Goal: Book appointment/travel/reservation

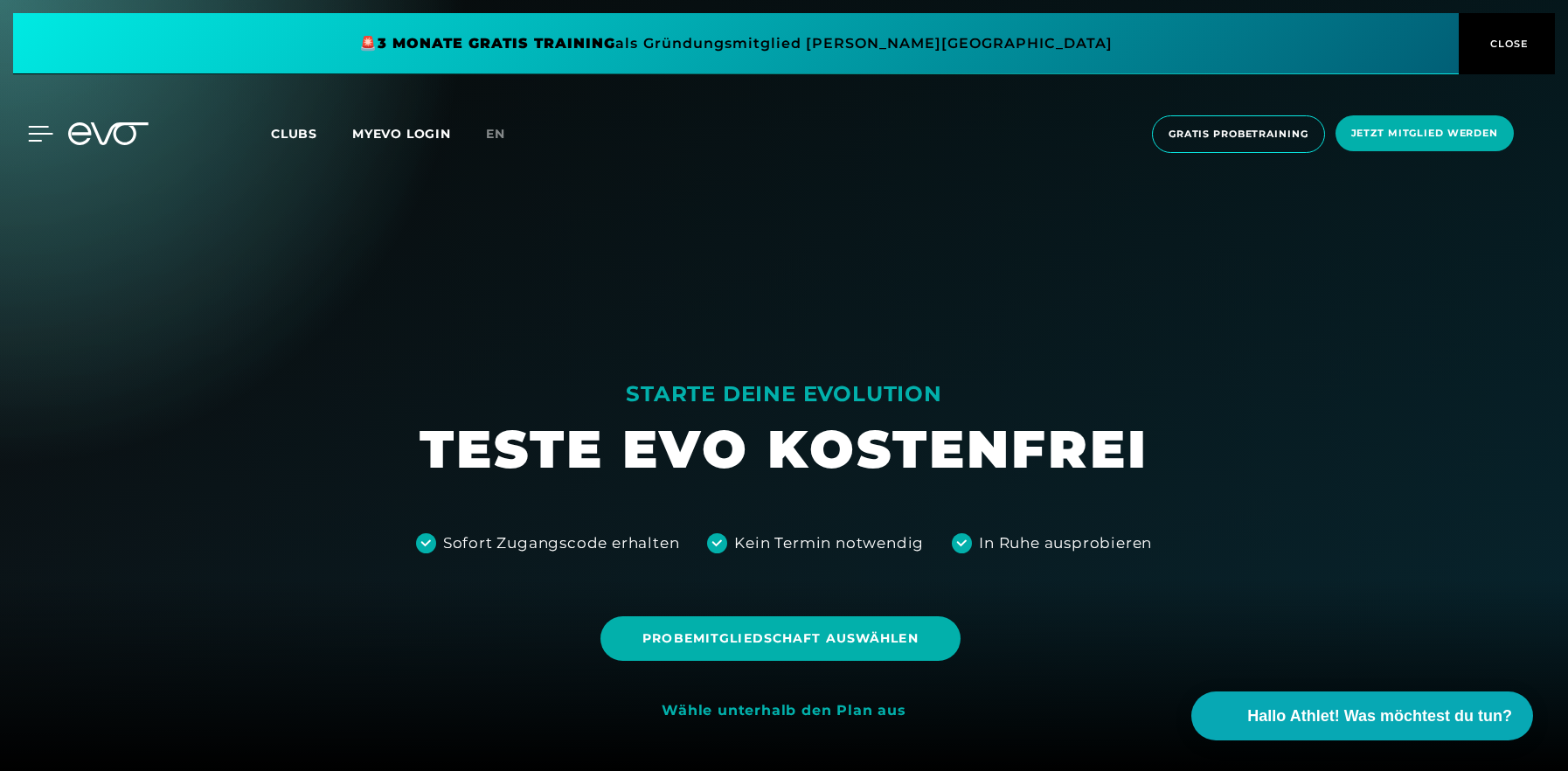
click at [35, 134] on icon at bounding box center [41, 134] width 24 height 14
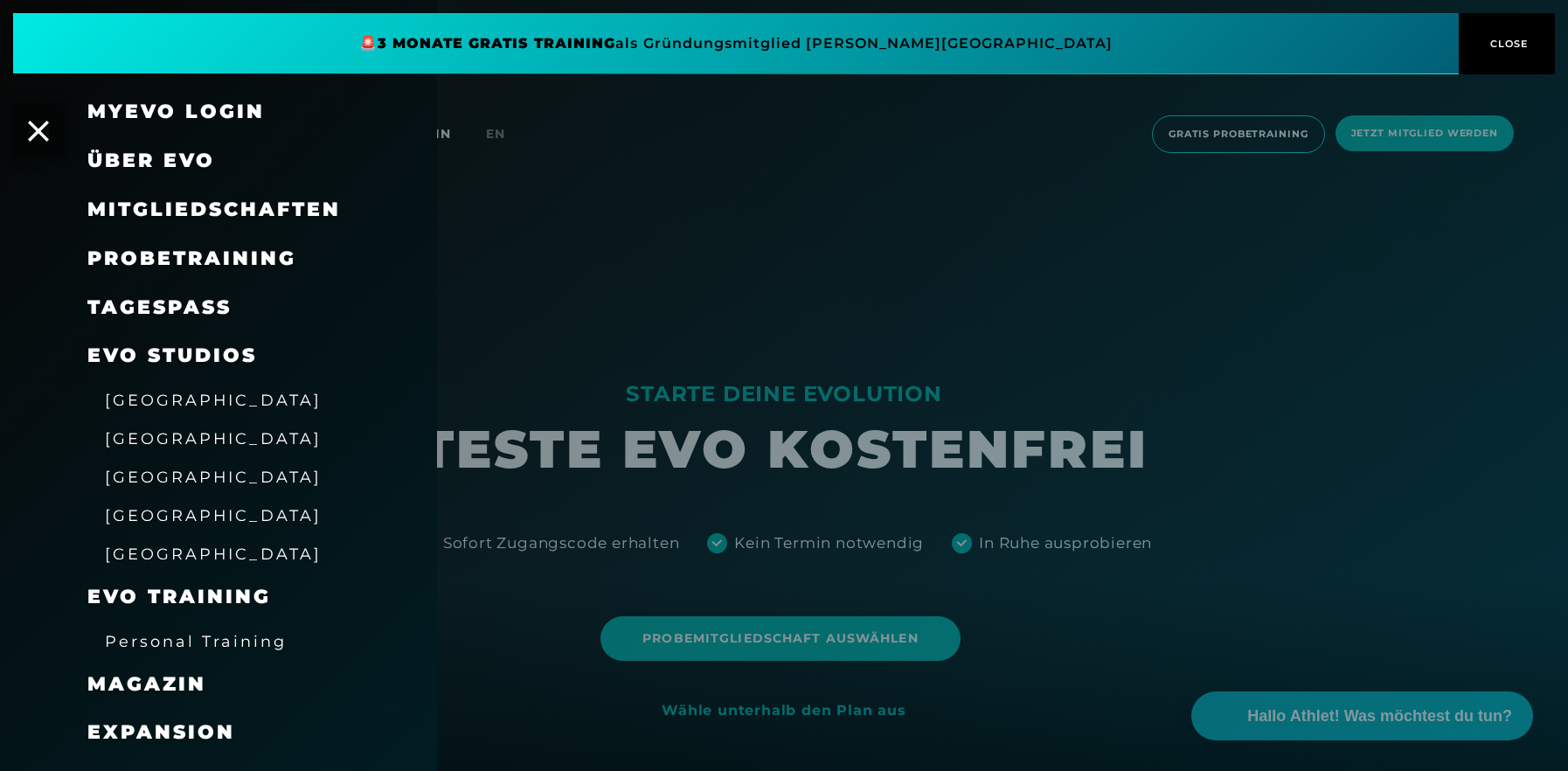
click at [683, 296] on div at bounding box center [784, 386] width 1568 height 771
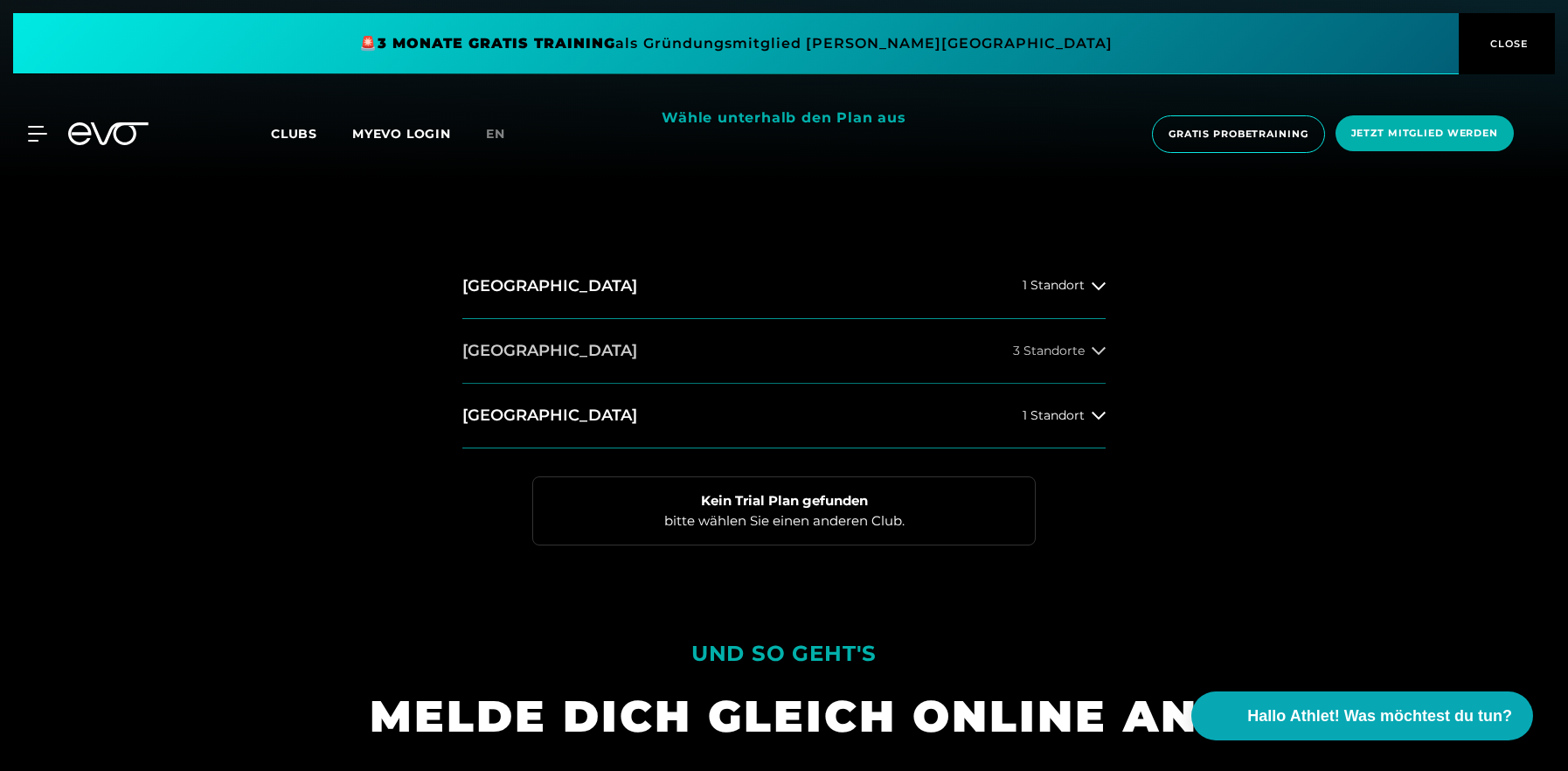
scroll to position [612, 0]
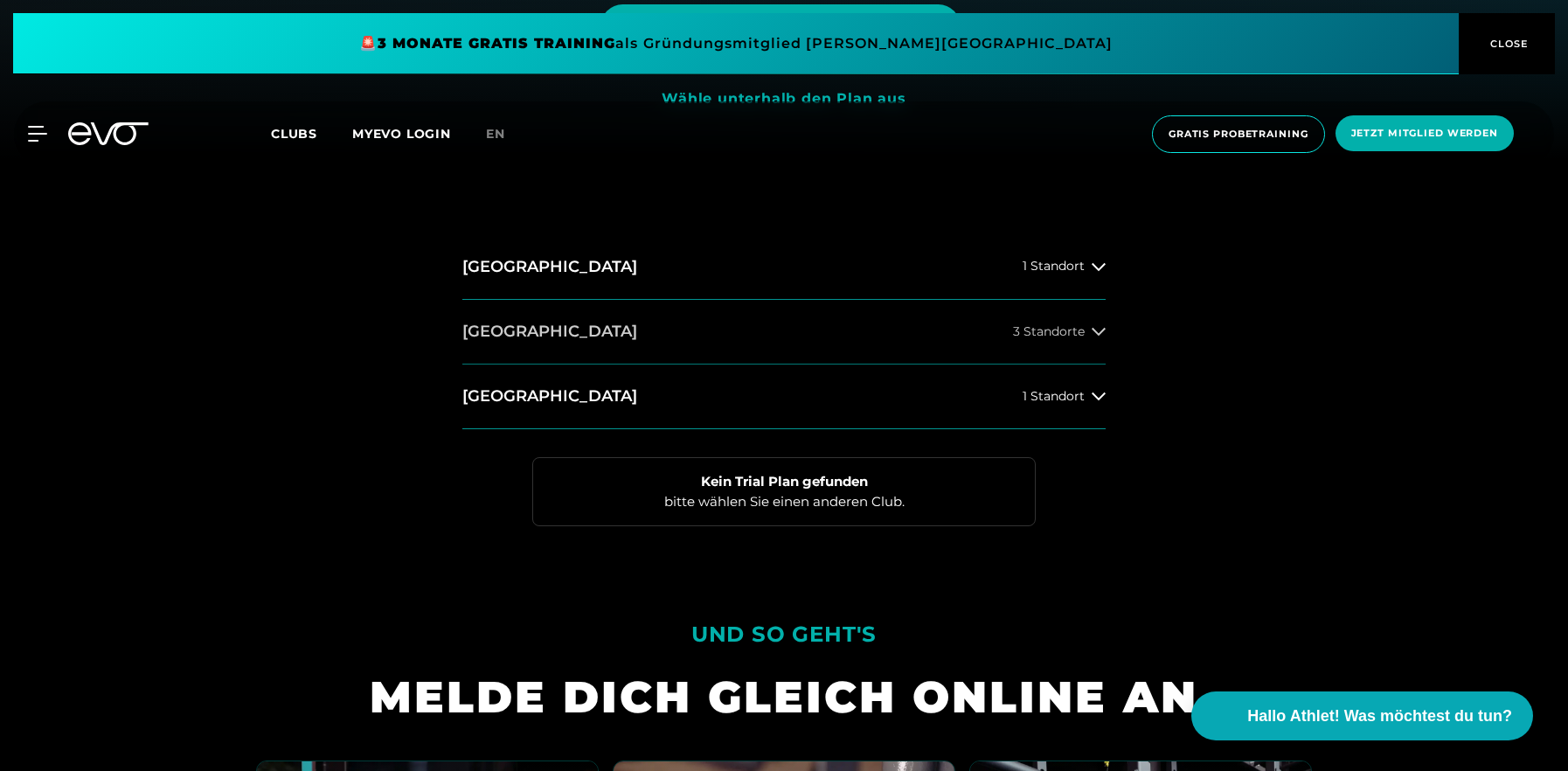
click at [756, 339] on button "[GEOGRAPHIC_DATA] 3 Standorte" at bounding box center [784, 332] width 643 height 65
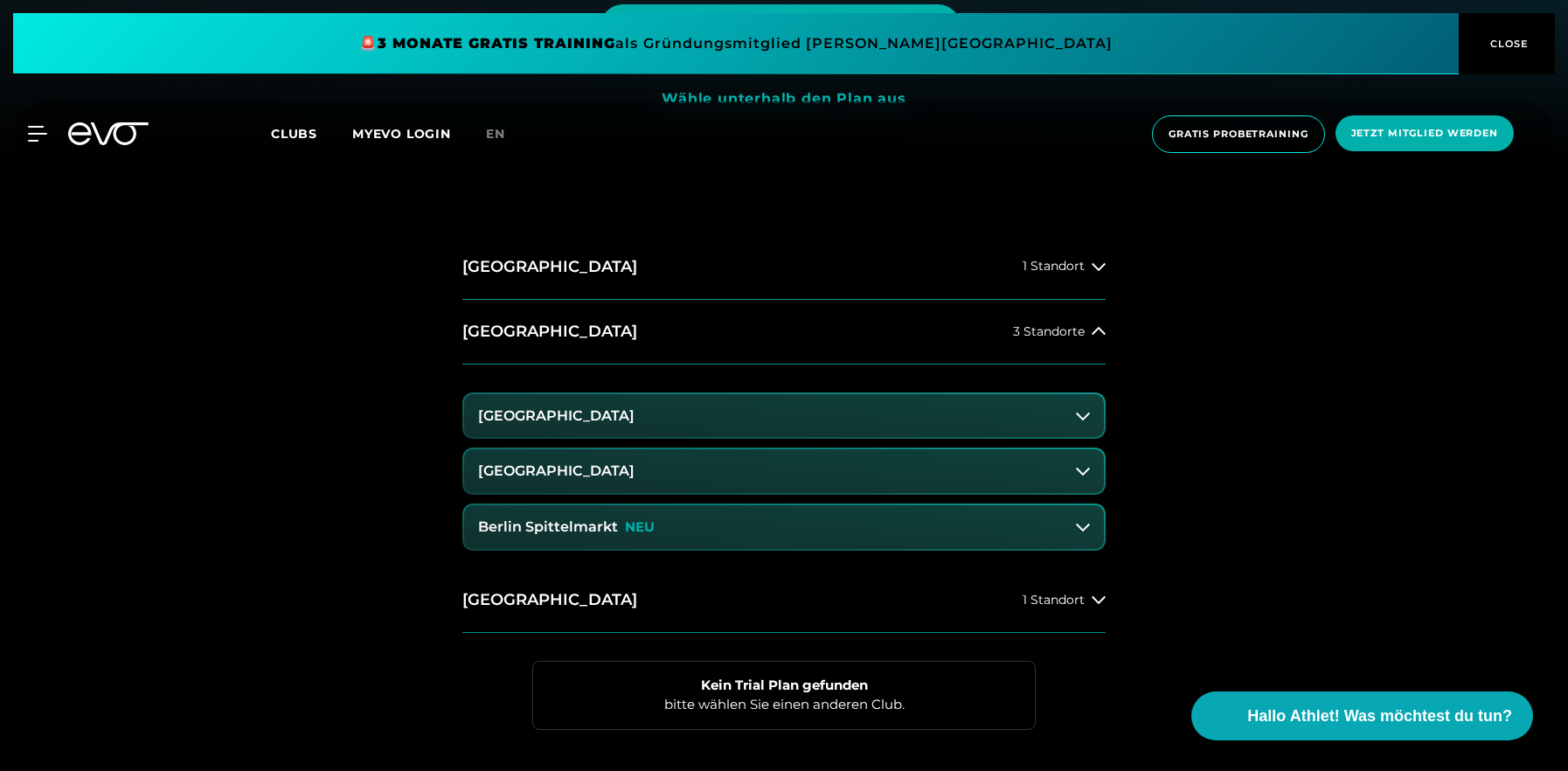
click at [1083, 467] on icon at bounding box center [1083, 471] width 14 height 14
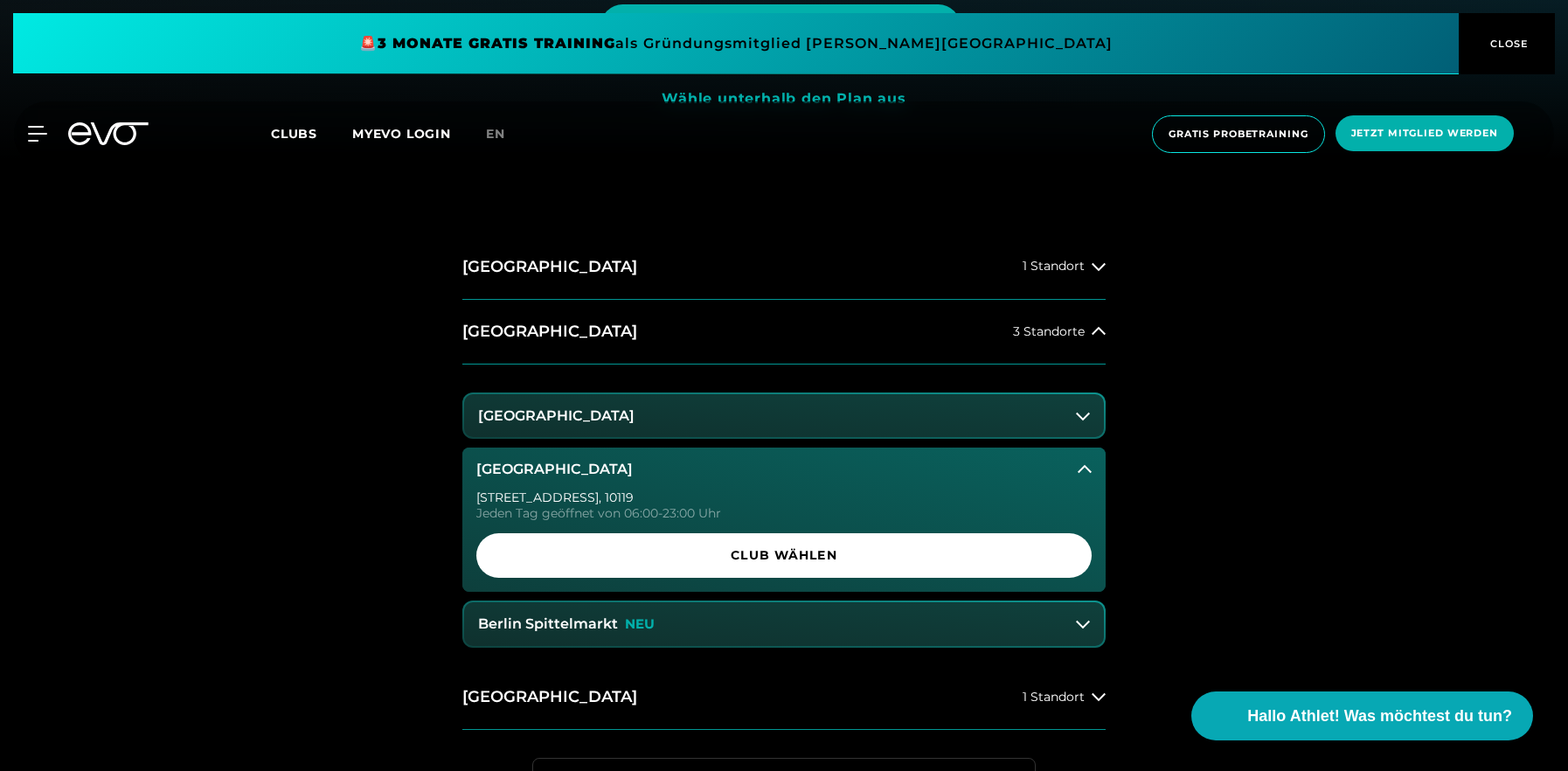
click at [1083, 467] on icon at bounding box center [1085, 468] width 14 height 8
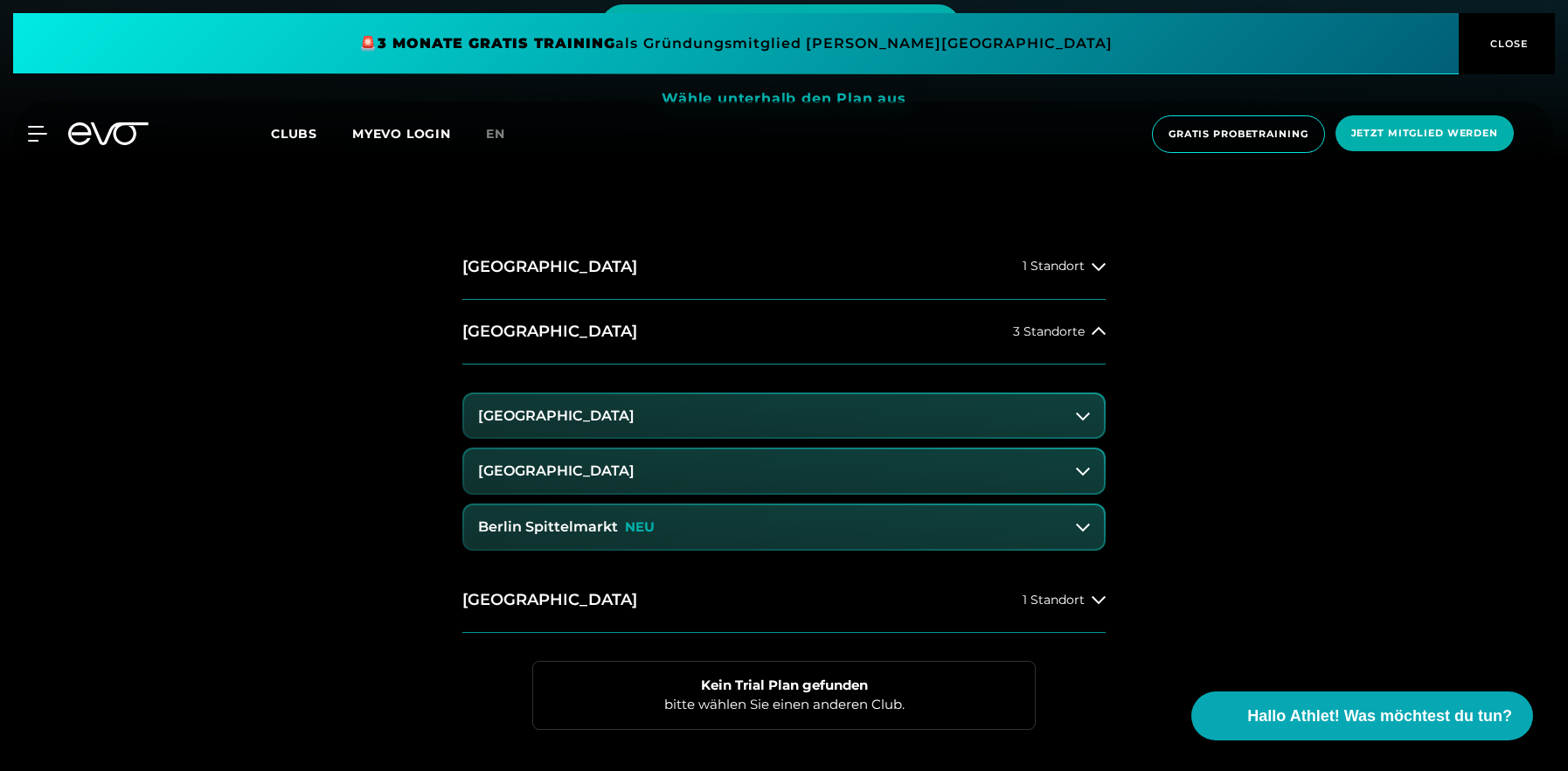
click at [790, 467] on button "[GEOGRAPHIC_DATA]" at bounding box center [784, 471] width 640 height 44
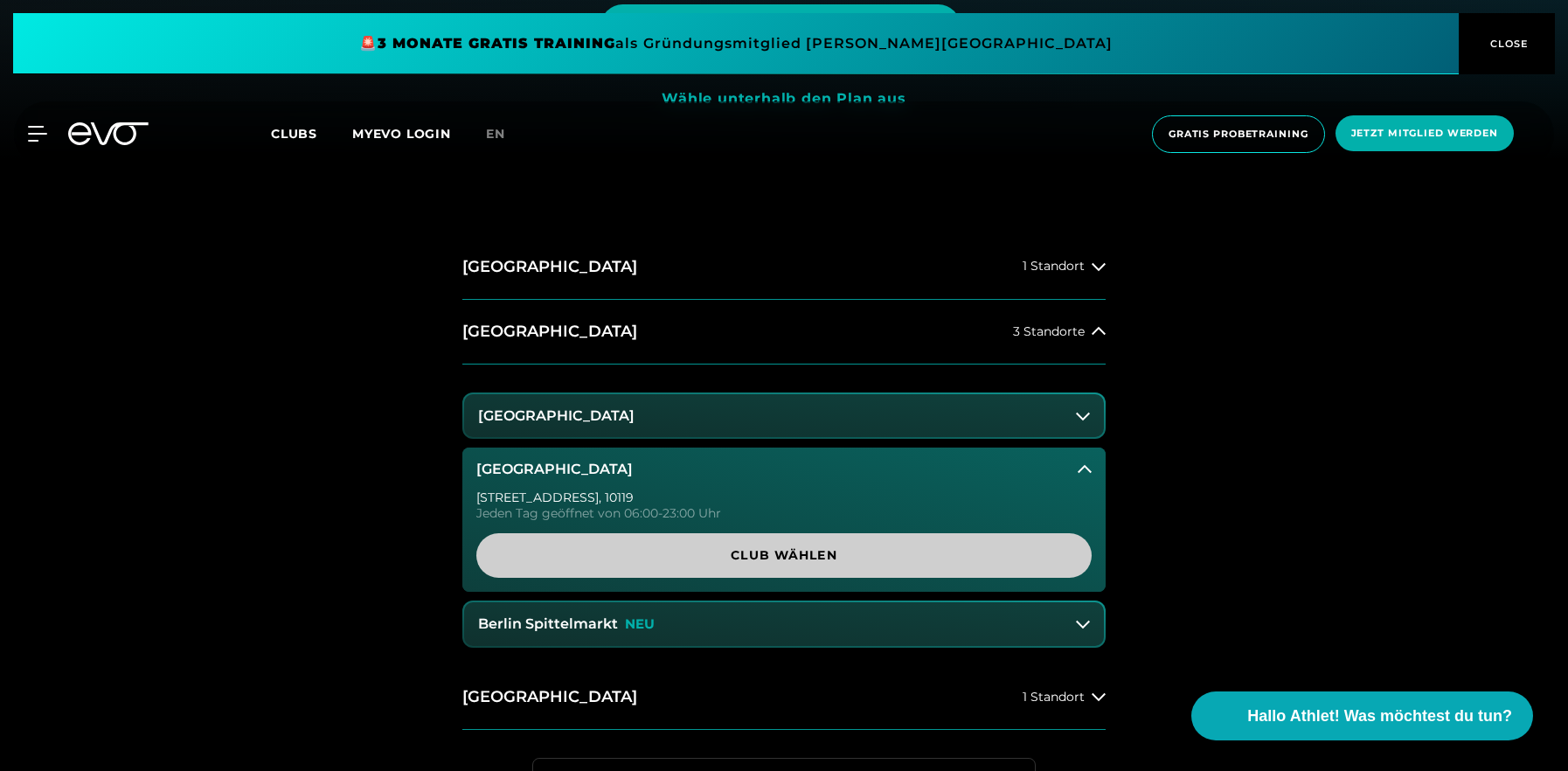
click at [794, 547] on span "Club wählen" at bounding box center [784, 556] width 531 height 18
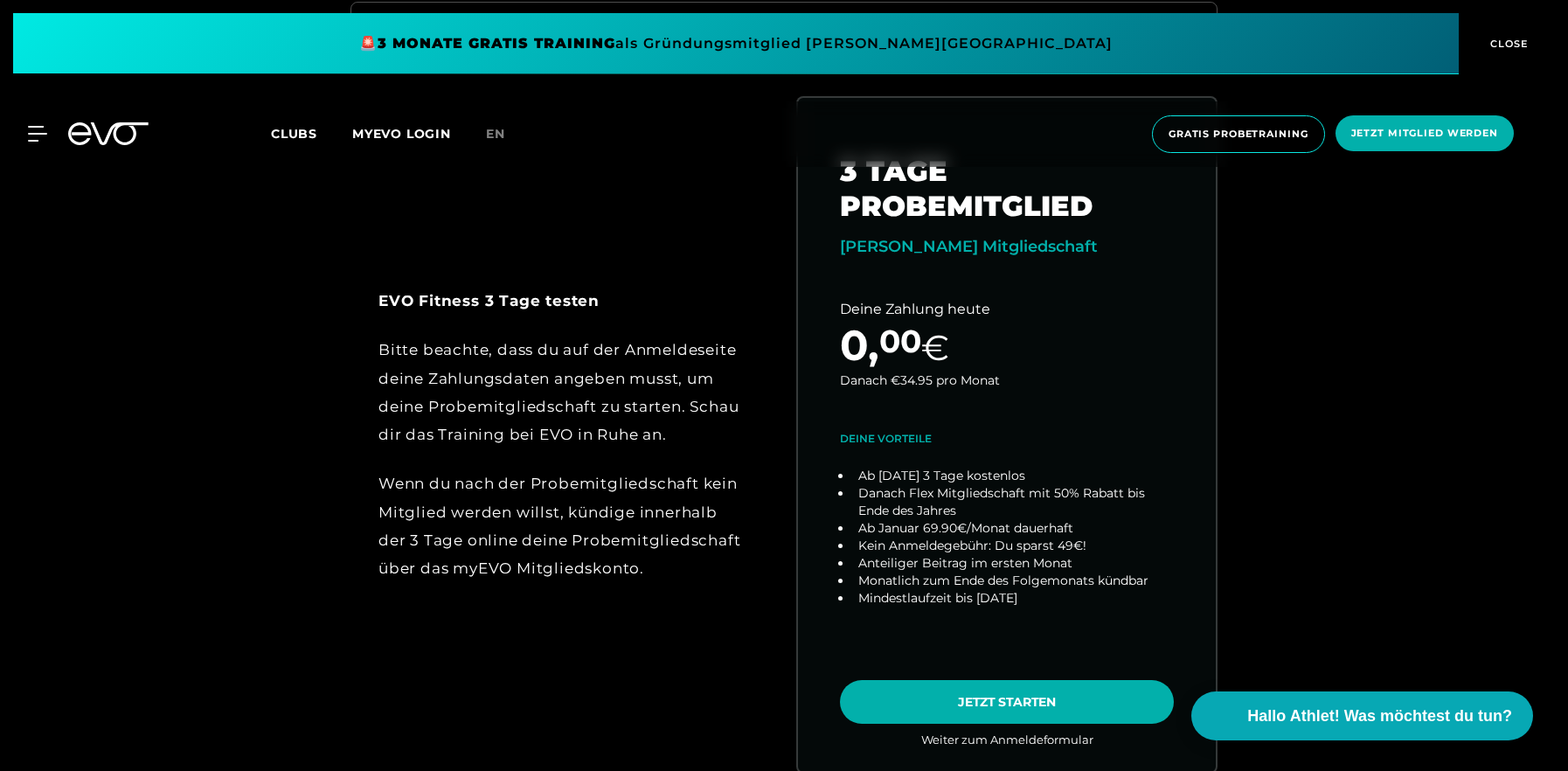
scroll to position [1054, 0]
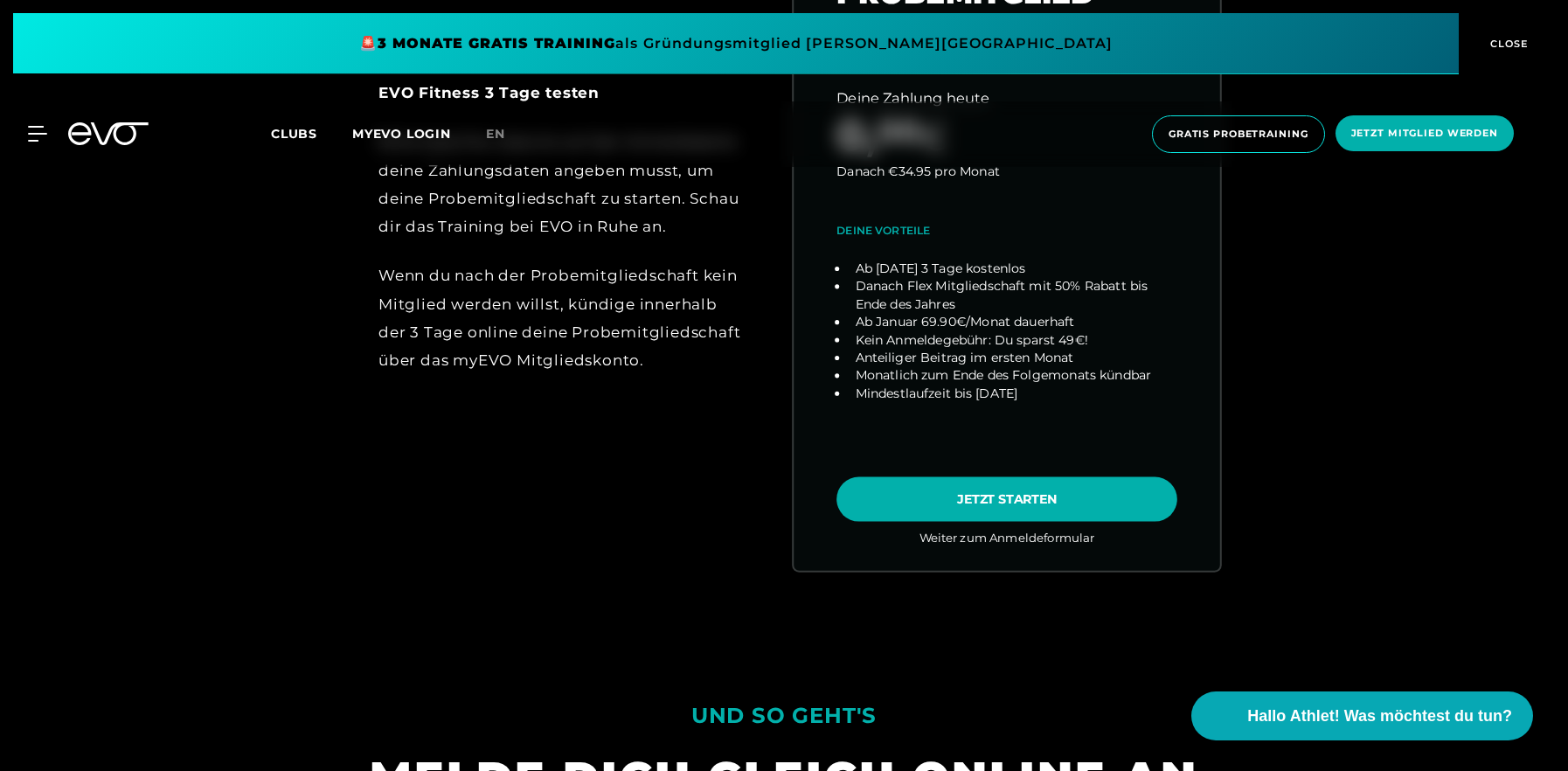
click at [1029, 491] on link "choose plan" at bounding box center [1007, 226] width 427 height 687
